Goal: Transaction & Acquisition: Download file/media

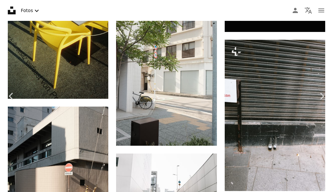
scroll to position [0, 44]
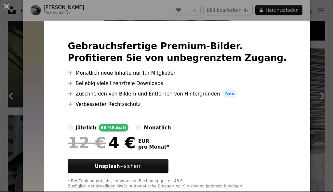
scroll to position [10250, 0]
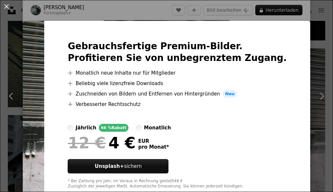
click at [288, 11] on div "An X shape Gebrauchsfertige Premium-Bilder. Profitieren Sie von unbegrenztem Zu…" at bounding box center [166, 96] width 333 height 192
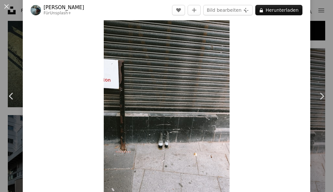
scroll to position [10258, 0]
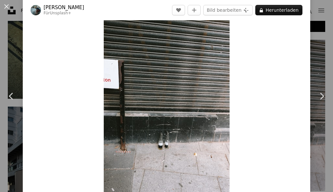
click at [295, 27] on div "Zoom in" at bounding box center [167, 104] width 288 height 195
click at [287, 9] on button "A lock Herunterladen" at bounding box center [278, 10] width 47 height 10
click at [285, 10] on button "A lock Herunterladen" at bounding box center [278, 10] width 47 height 10
click at [293, 160] on dialog "An X shape Chevron left Chevron right [PERSON_NAME] Für Unsplash+ A heart A plu…" at bounding box center [166, 96] width 333 height 192
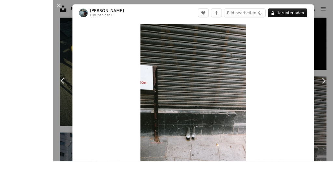
scroll to position [10257, 0]
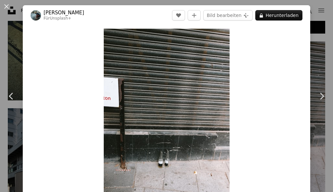
click at [279, 18] on button "A lock Herunterladen" at bounding box center [278, 15] width 47 height 10
click at [290, 18] on button "A lock Herunterladen" at bounding box center [278, 15] width 47 height 10
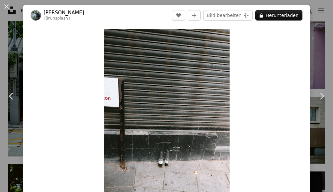
scroll to position [9965, 0]
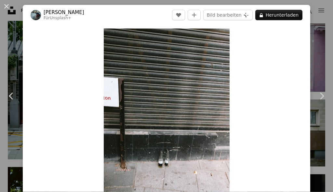
click at [17, 123] on link "Chevron left" at bounding box center [11, 96] width 23 height 62
click at [327, 53] on div "An X shape Chevron left Chevron right [PERSON_NAME] Für Unsplash+ A heart A plu…" at bounding box center [166, 96] width 333 height 192
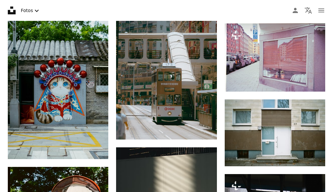
scroll to position [9958, 0]
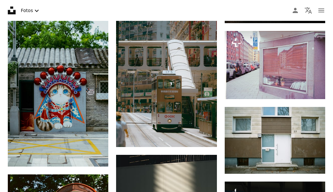
click at [330, 14] on nav "Unsplash logo Unsplash-Startseite A photo Pen Tool A compass A stack of folders…" at bounding box center [166, 10] width 333 height 21
click at [327, 10] on button "navigation menu" at bounding box center [321, 10] width 13 height 13
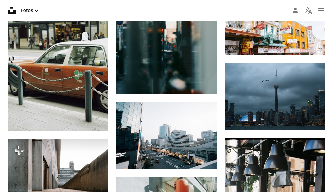
scroll to position [10544, 0]
click at [315, 114] on icon "Arrow pointing down" at bounding box center [312, 118] width 5 height 8
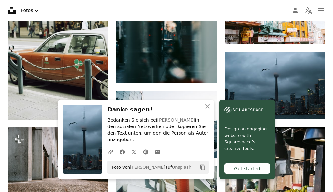
click at [211, 110] on icon "An X shape" at bounding box center [208, 106] width 8 height 8
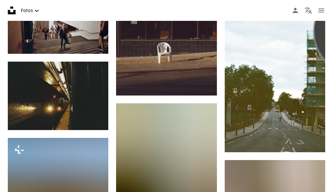
scroll to position [15775, 0]
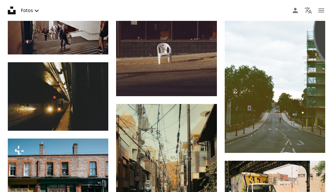
click at [41, 15] on button "Fotos Chevron down" at bounding box center [30, 10] width 25 height 13
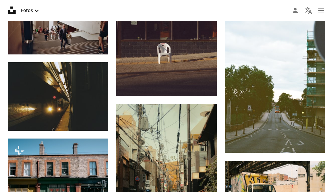
click at [15, 9] on icon "Unsplash logo Unsplash-Startseite" at bounding box center [11, 10] width 13 height 13
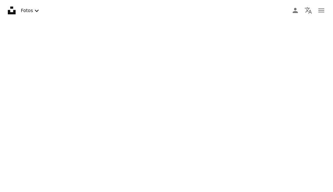
scroll to position [1210, 0]
